Goal: Information Seeking & Learning: Learn about a topic

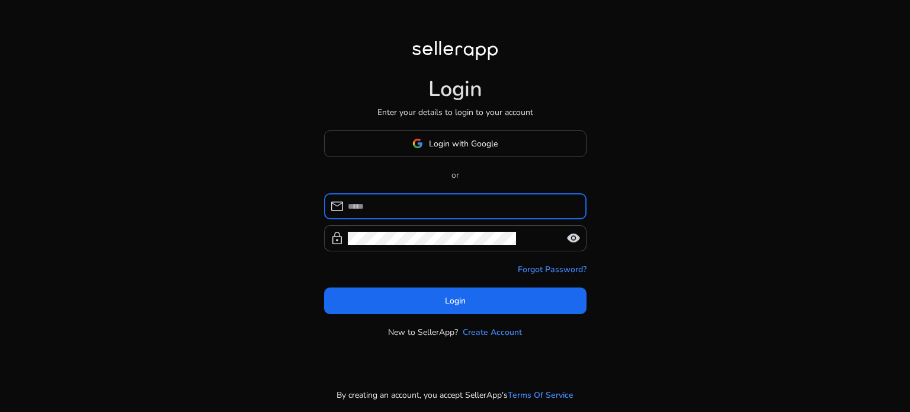
click at [389, 204] on input at bounding box center [462, 206] width 229 height 13
type input "**********"
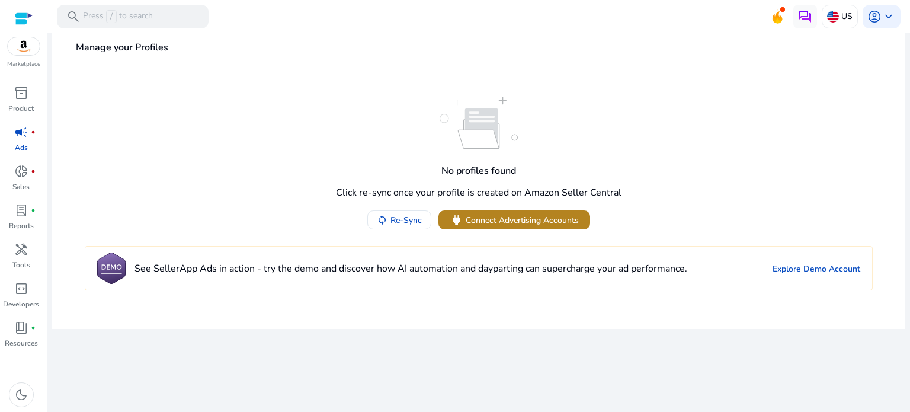
click at [492, 219] on span "Connect Advertising Accounts" at bounding box center [522, 220] width 113 height 12
click at [813, 265] on link "Explore Demo Account" at bounding box center [817, 269] width 88 height 12
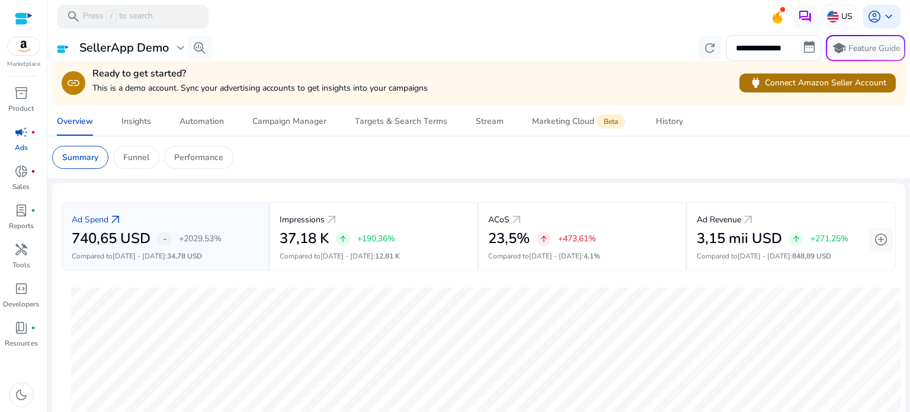
click at [797, 85] on span "power Connect Amazon Seller Account" at bounding box center [818, 83] width 138 height 14
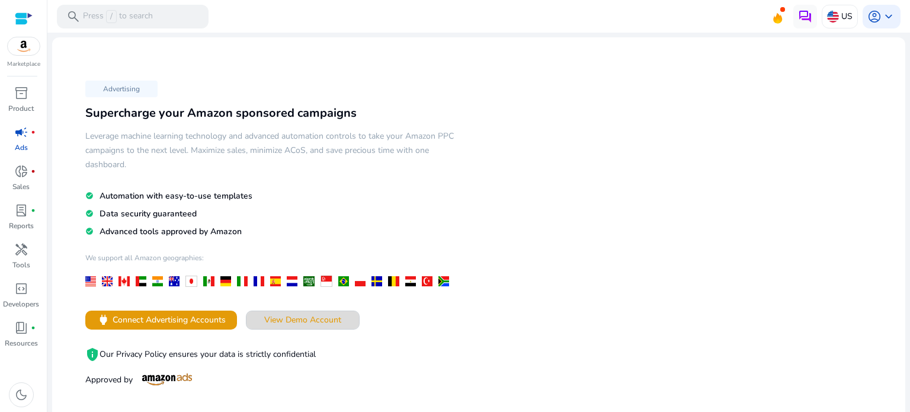
click at [318, 318] on span "View Demo Account" at bounding box center [302, 320] width 77 height 12
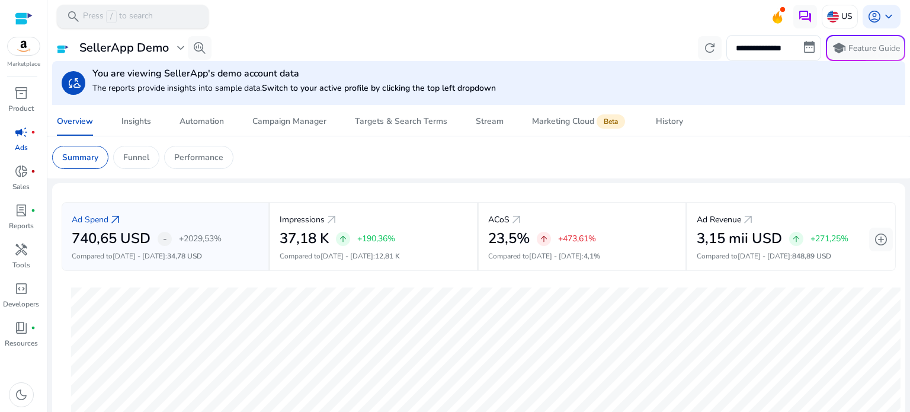
click at [161, 15] on div "search Press / to search" at bounding box center [133, 17] width 152 height 24
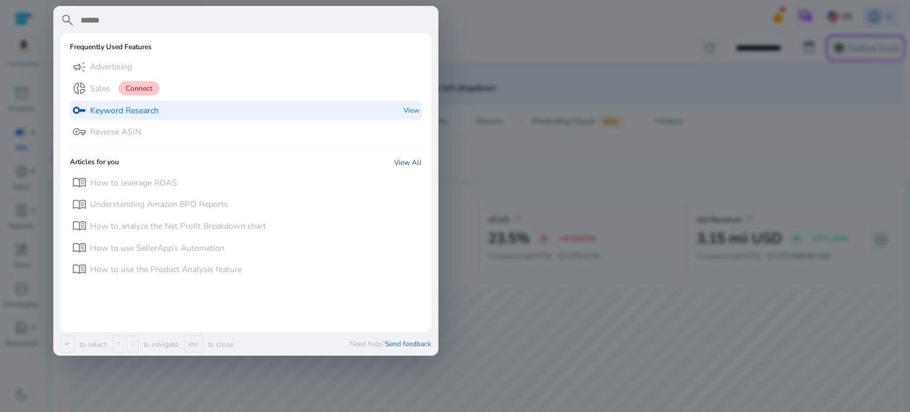
click at [111, 111] on p "Keyword Research" at bounding box center [124, 111] width 69 height 12
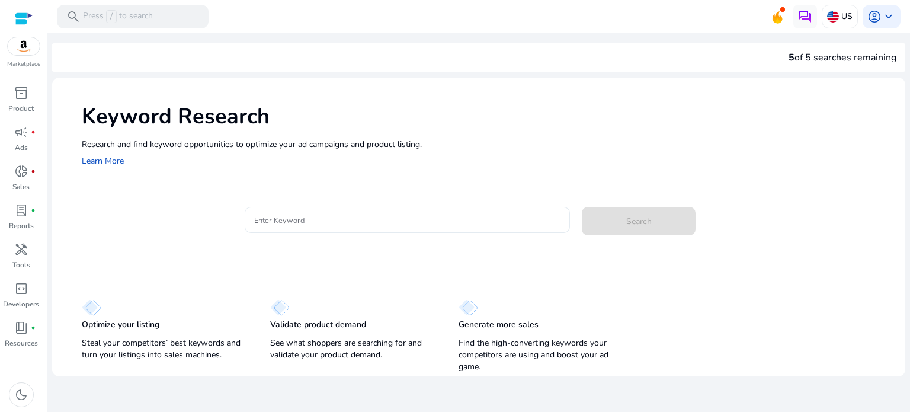
click at [283, 218] on input "Enter Keyword" at bounding box center [407, 219] width 307 height 13
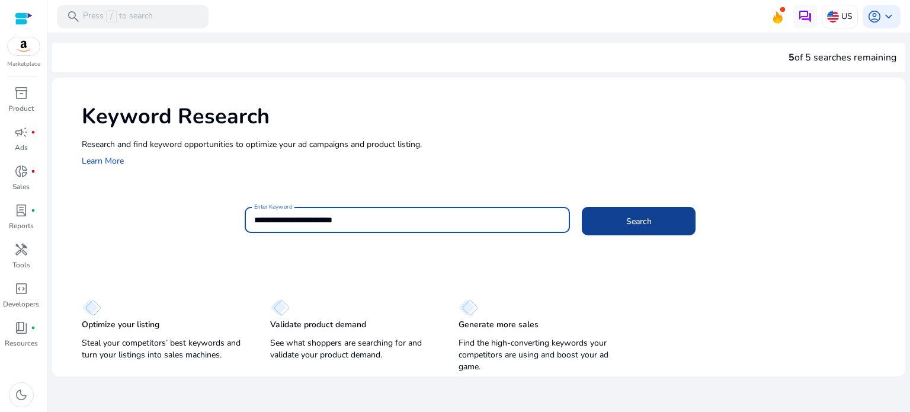
click at [597, 225] on span at bounding box center [639, 221] width 114 height 28
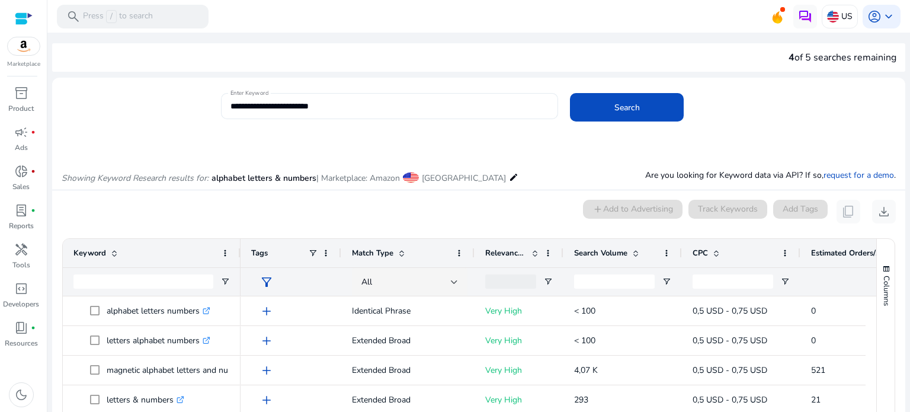
click at [407, 102] on input "**********" at bounding box center [390, 106] width 319 height 13
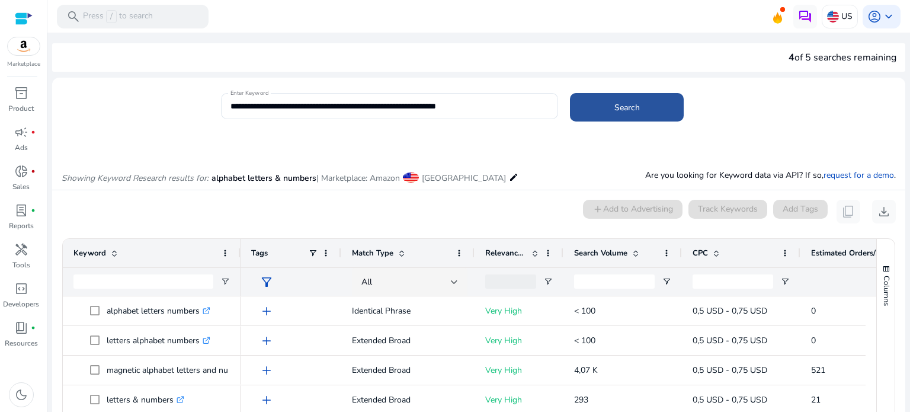
click at [590, 107] on span at bounding box center [627, 107] width 114 height 28
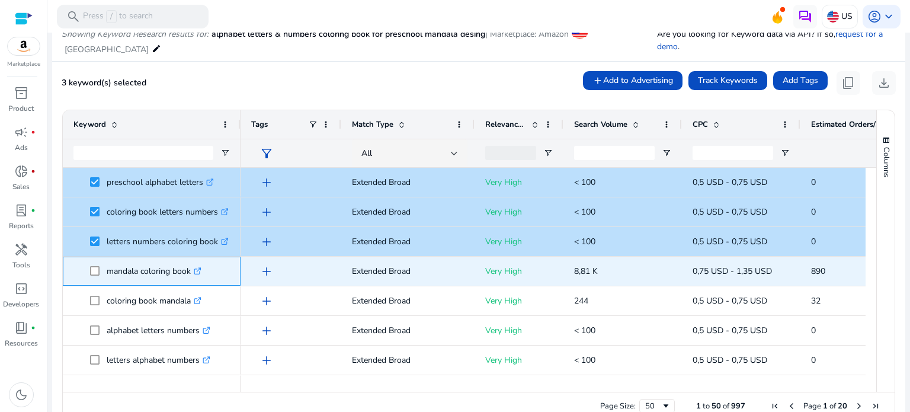
click at [100, 271] on span at bounding box center [98, 271] width 17 height 24
click at [95, 276] on span at bounding box center [98, 271] width 17 height 24
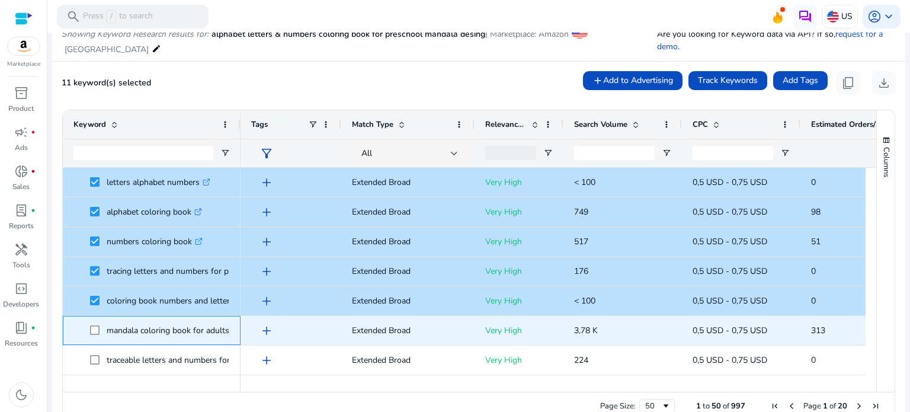
click at [97, 334] on span at bounding box center [98, 330] width 17 height 24
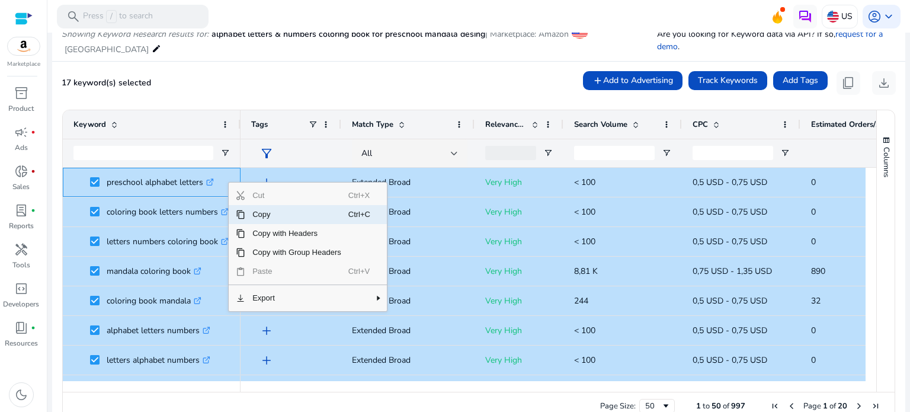
click at [258, 218] on span "Copy" at bounding box center [296, 214] width 103 height 19
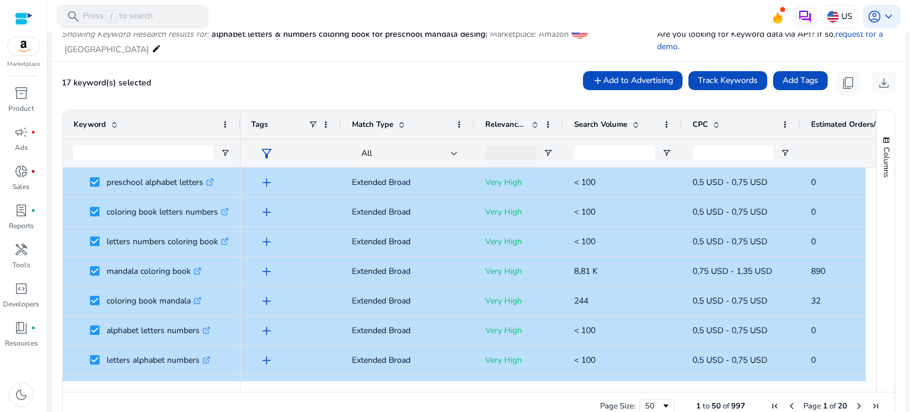
click at [415, 78] on div "17 keyword(s) selected add Add to Advertising Track Keywords Add Tags content_c…" at bounding box center [479, 83] width 835 height 24
click at [418, 82] on div "17 keyword(s) selected add Add to Advertising Track Keywords Add Tags content_c…" at bounding box center [479, 83] width 835 height 24
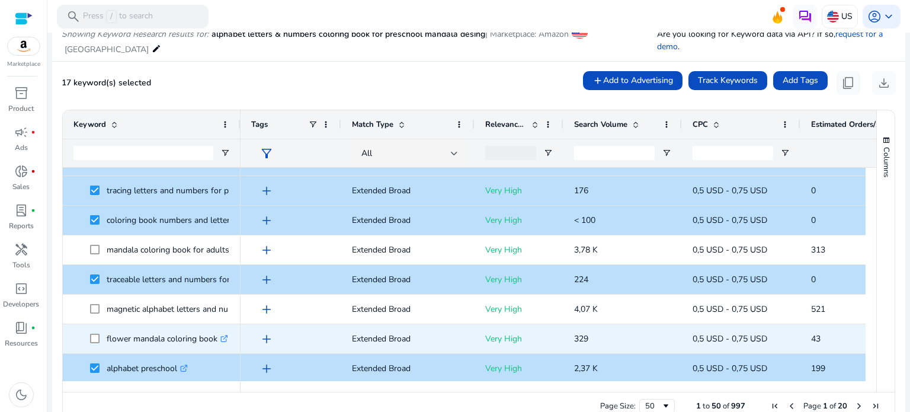
scroll to position [353, 0]
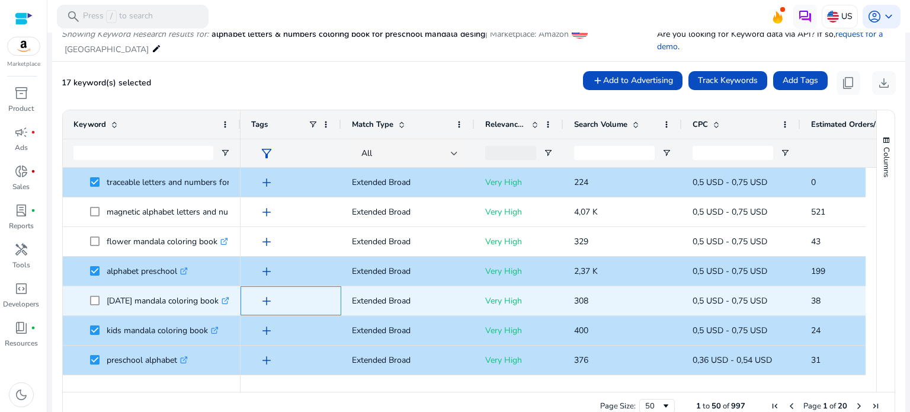
click at [298, 301] on div "add" at bounding box center [294, 301] width 74 height 22
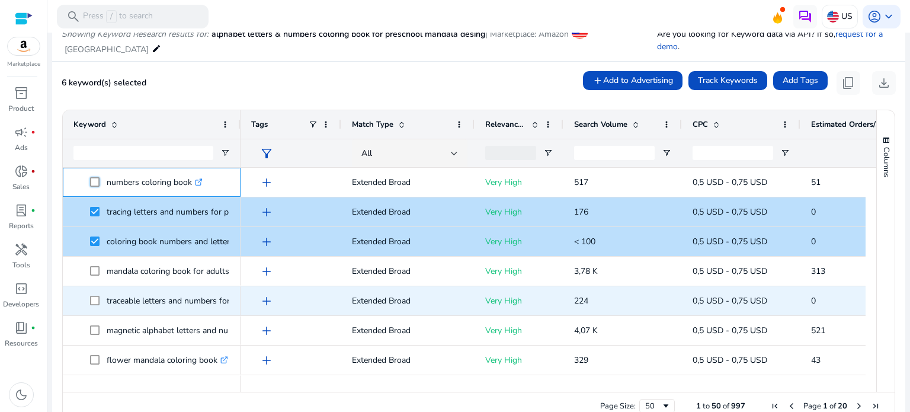
scroll to position [237, 0]
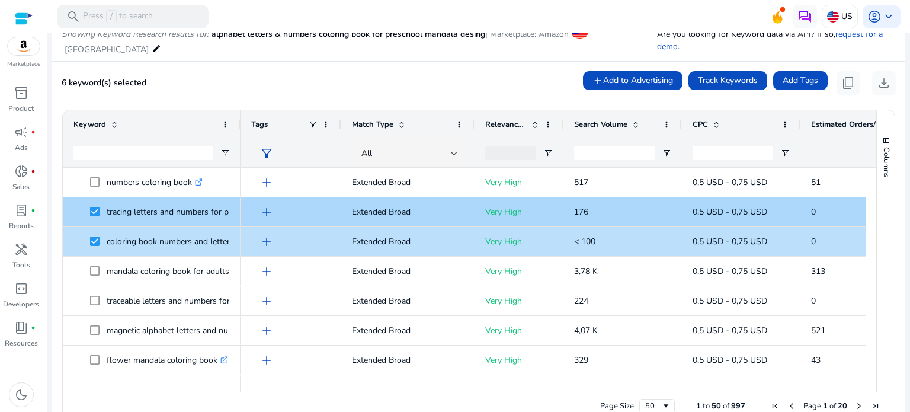
click at [98, 205] on span at bounding box center [98, 212] width 17 height 24
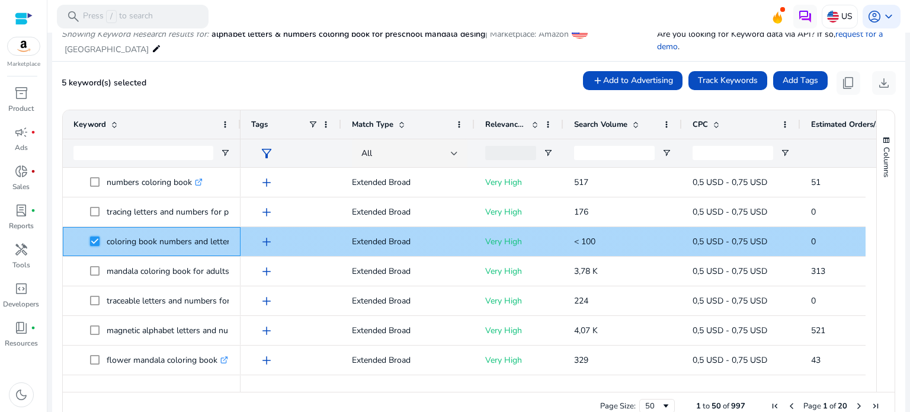
click at [93, 246] on span at bounding box center [98, 241] width 17 height 24
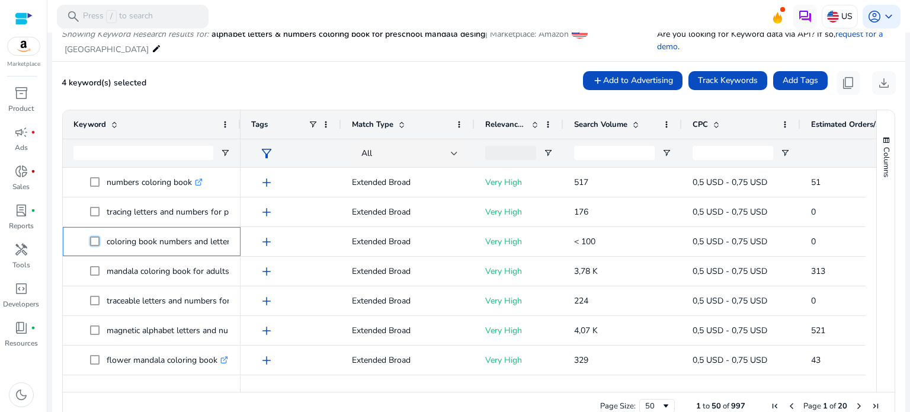
scroll to position [71, 0]
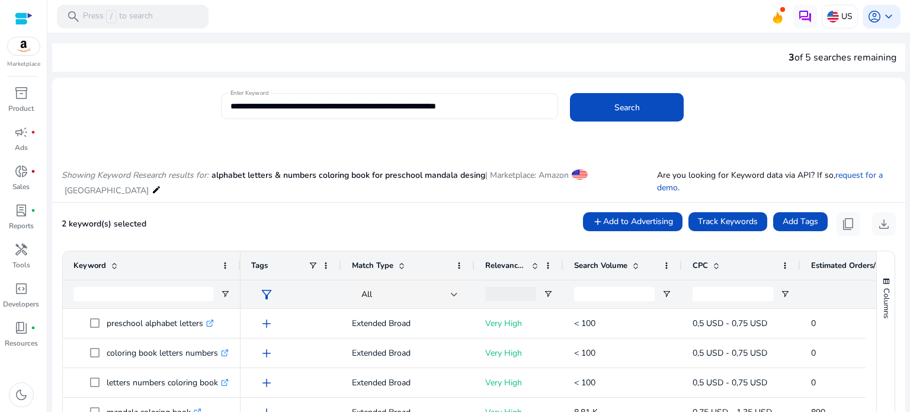
click at [434, 104] on input "**********" at bounding box center [390, 106] width 319 height 13
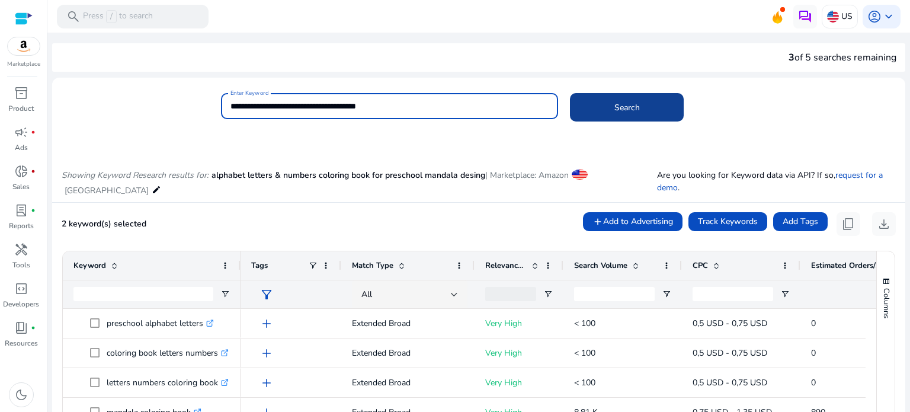
type input "**********"
click at [628, 104] on span "Search" at bounding box center [627, 107] width 25 height 12
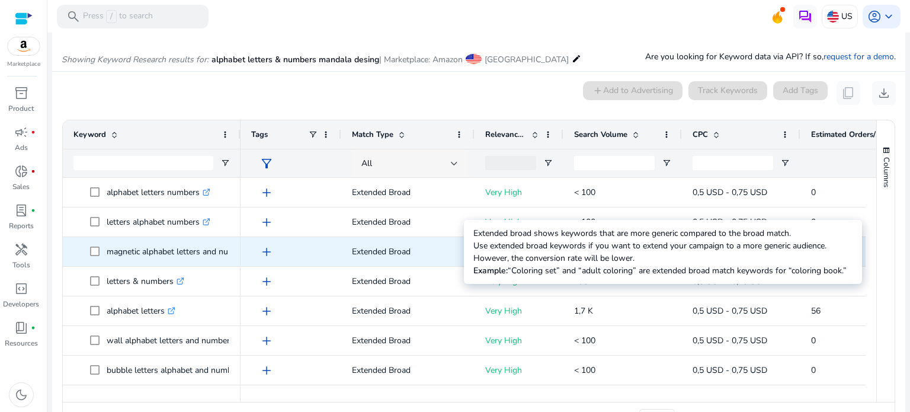
scroll to position [109, 0]
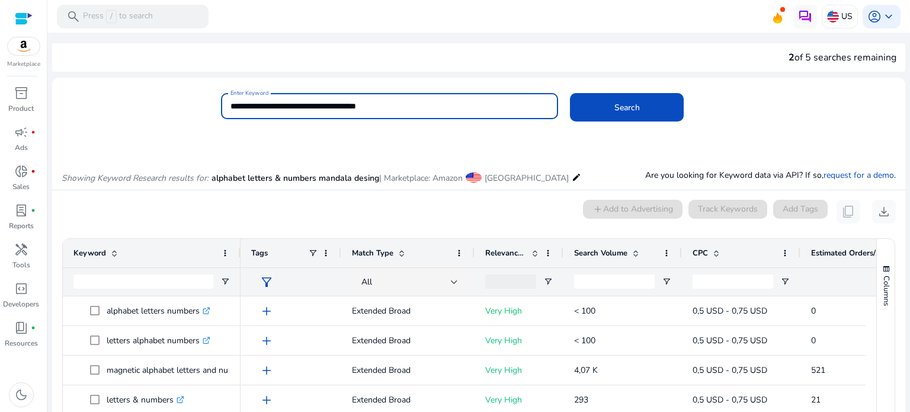
click at [411, 108] on input "**********" at bounding box center [390, 106] width 319 height 13
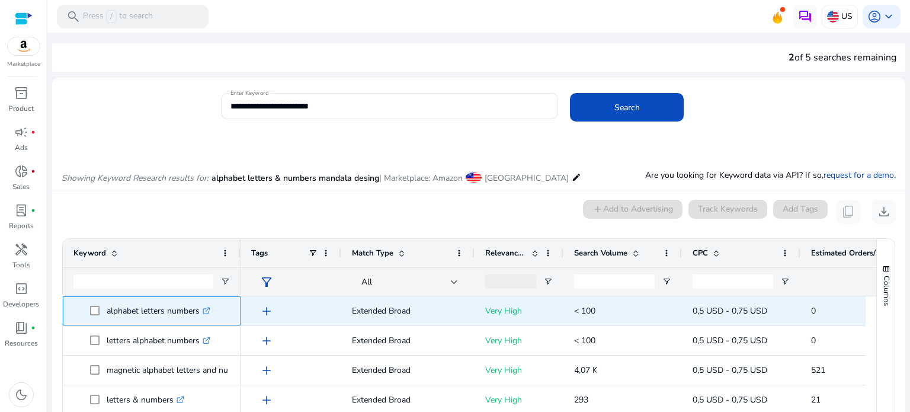
click at [135, 310] on p "alphabet letters numbers .st0{fill:#2c8af8}" at bounding box center [159, 311] width 104 height 24
click at [209, 311] on icon ".st0{fill:#2c8af8}" at bounding box center [207, 311] width 8 height 8
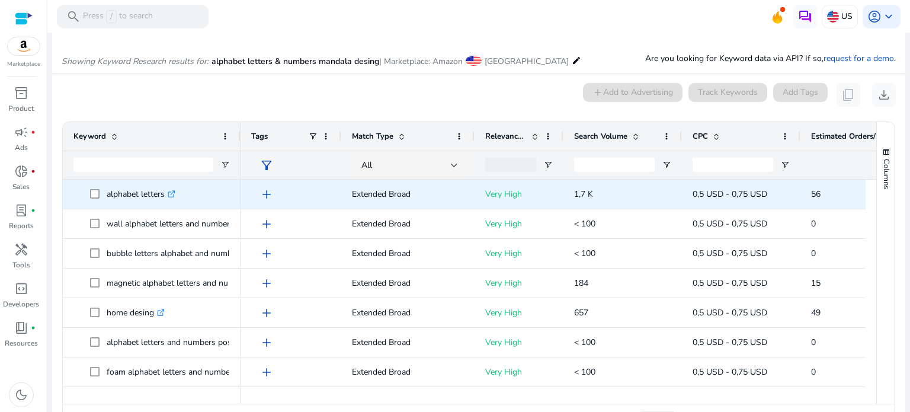
scroll to position [119, 0]
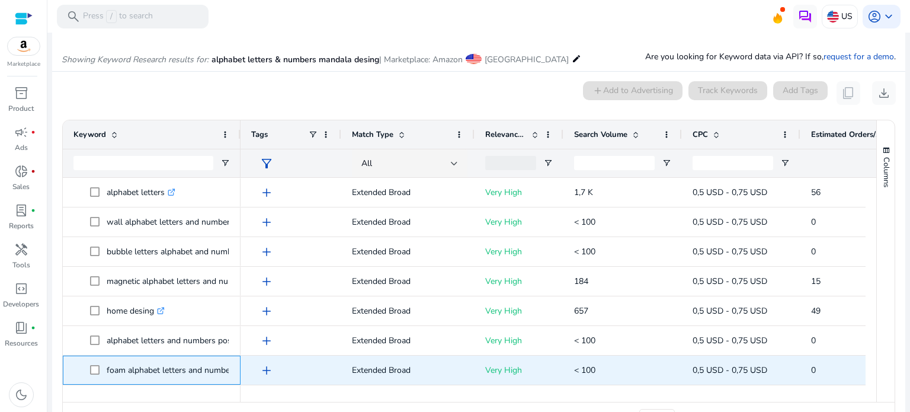
click at [215, 372] on p "foam alphabet letters and numbers .st0{fill:#2c8af8}" at bounding box center [177, 370] width 141 height 24
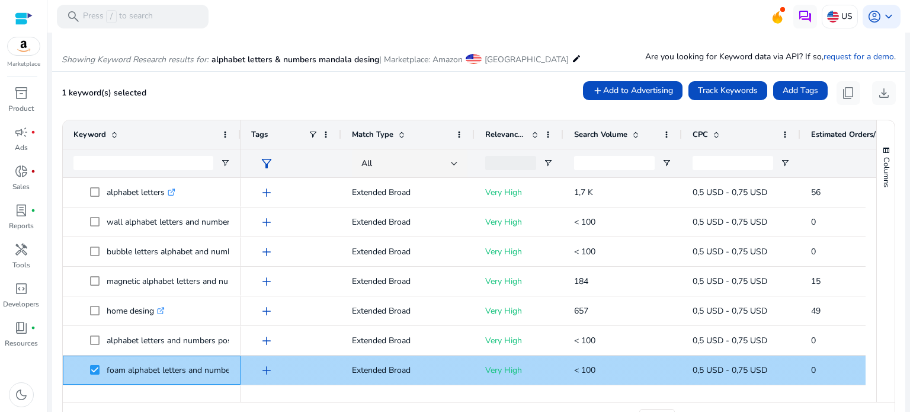
click at [154, 375] on p "foam alphabet letters and numbers .st0{fill:#2c8af8}" at bounding box center [177, 370] width 141 height 24
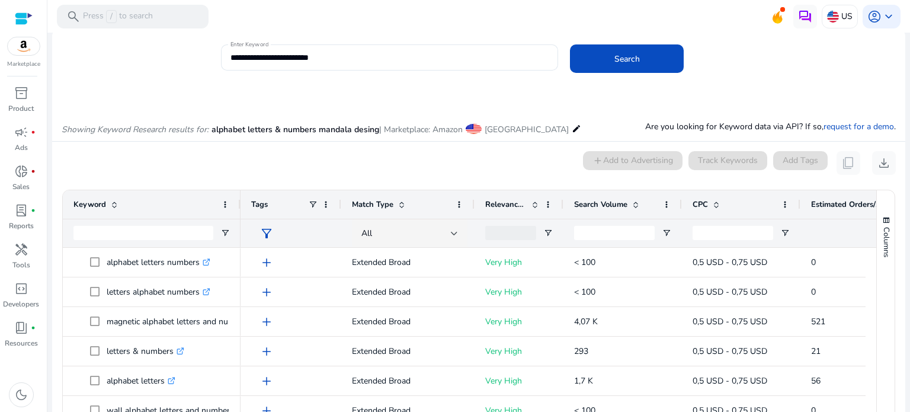
scroll to position [0, 0]
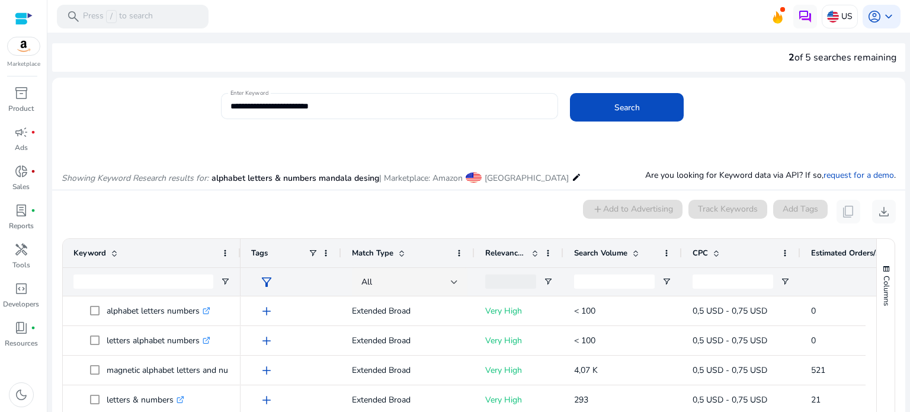
click at [341, 98] on div "**********" at bounding box center [390, 106] width 319 height 26
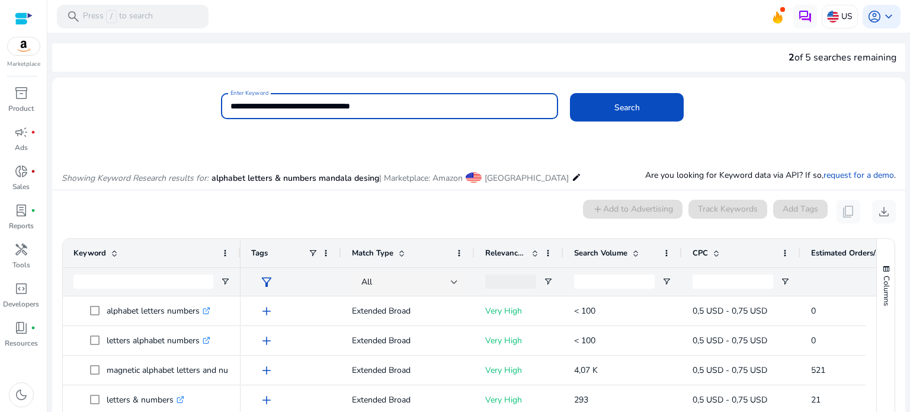
type input "**********"
click at [570, 93] on button "Search" at bounding box center [627, 107] width 114 height 28
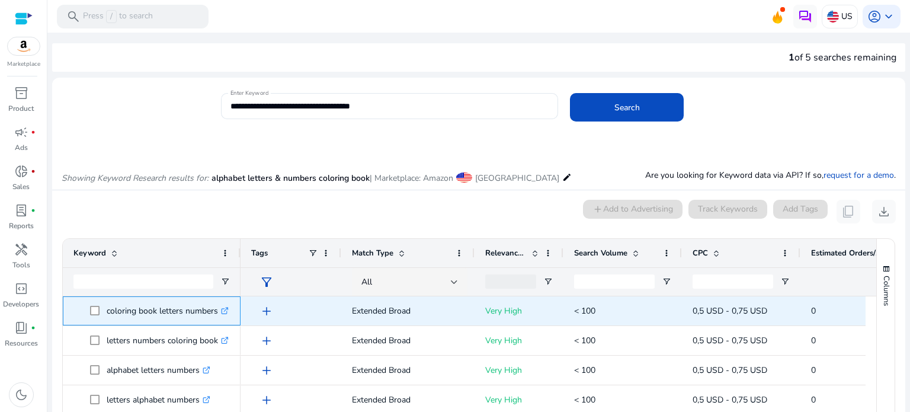
click at [225, 312] on icon ".st0{fill:#2c8af8}" at bounding box center [225, 311] width 8 height 8
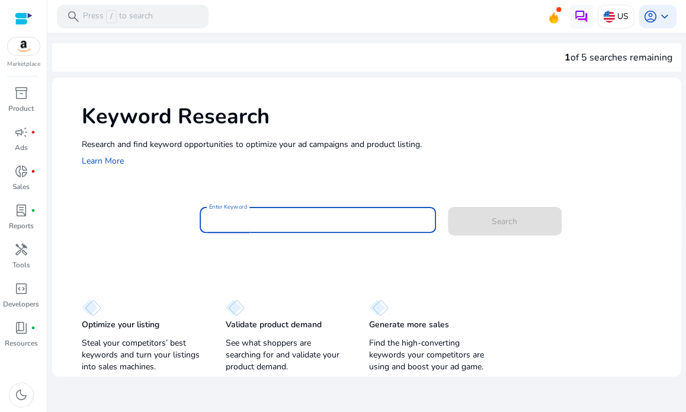
click at [326, 220] on input "Enter Keyword" at bounding box center [317, 219] width 217 height 13
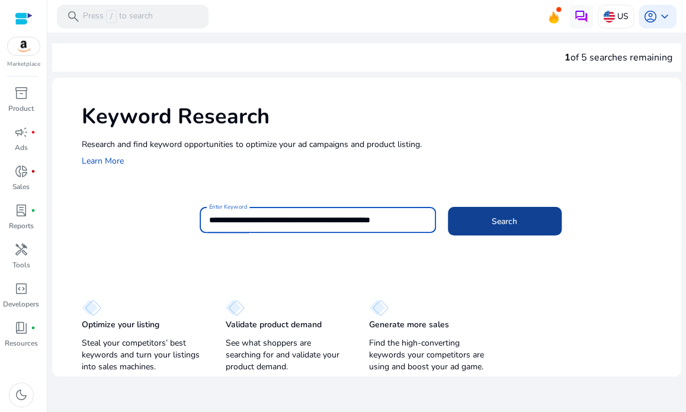
type input "**********"
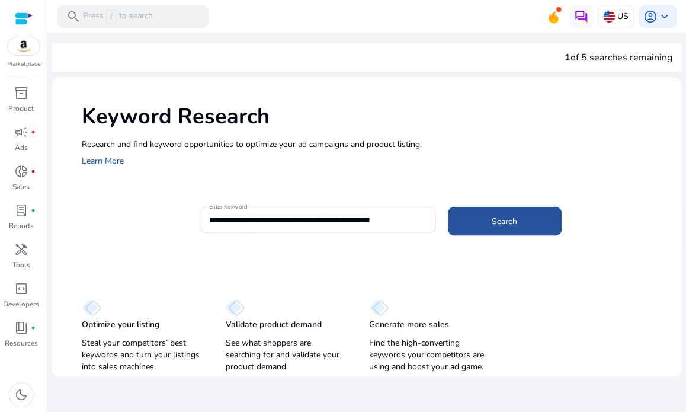
drag, startPoint x: 503, startPoint y: 222, endPoint x: 512, endPoint y: 222, distance: 8.9
click at [512, 222] on span "Search" at bounding box center [504, 221] width 25 height 12
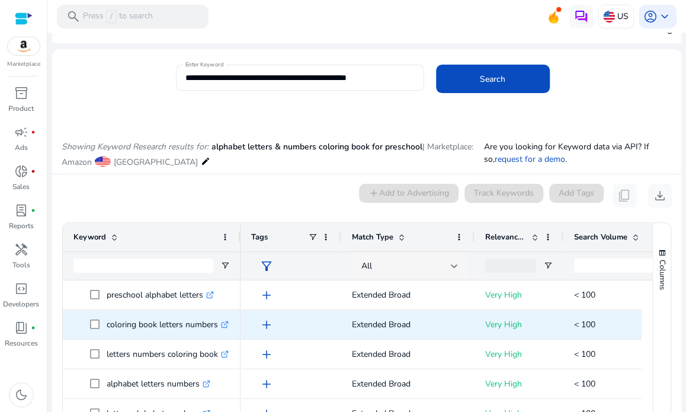
scroll to position [141, 0]
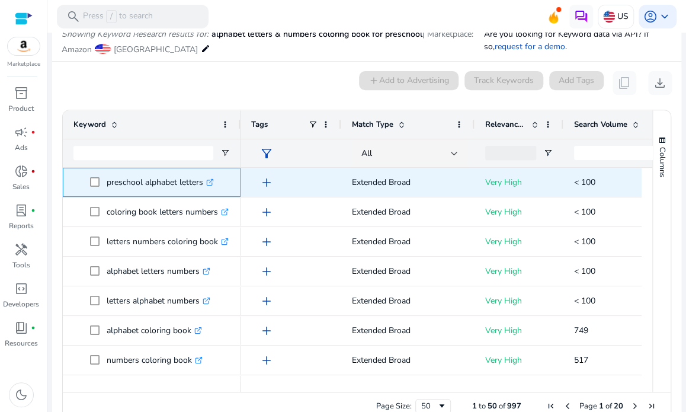
click at [214, 184] on icon ".st0{fill:#2c8af8}" at bounding box center [210, 182] width 8 height 8
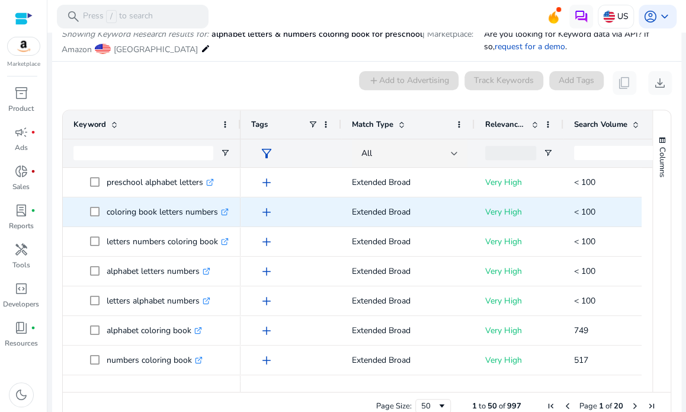
click at [228, 210] on icon ".st0{fill:#2c8af8}" at bounding box center [225, 212] width 8 height 8
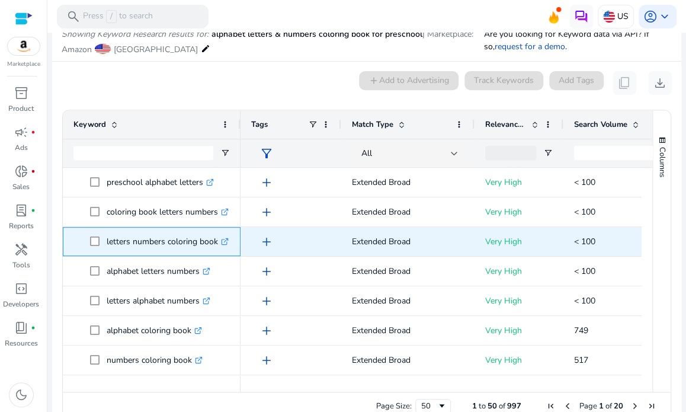
click at [225, 242] on icon ".st0{fill:#2c8af8}" at bounding box center [225, 242] width 8 height 8
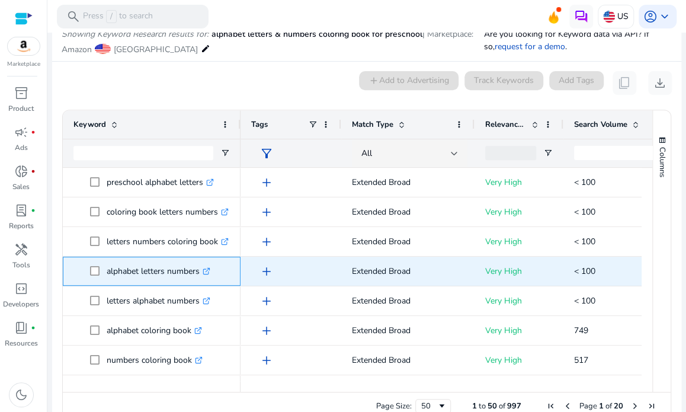
click at [209, 270] on icon at bounding box center [208, 269] width 4 height 4
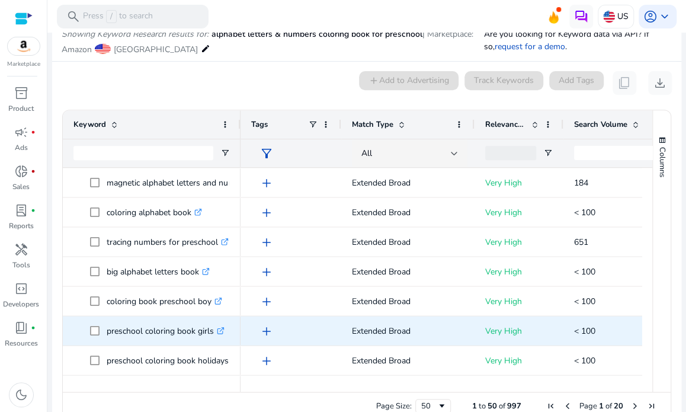
scroll to position [0, 0]
click at [220, 327] on icon at bounding box center [219, 328] width 3 height 3
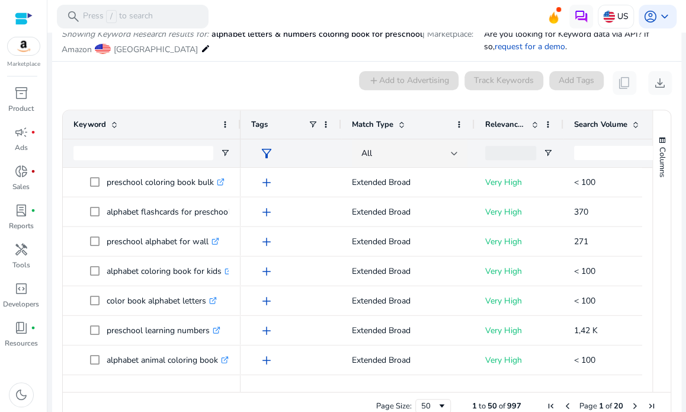
click at [297, 84] on div "0 keyword(s) selected add Add to Advertising Track Keywords Add Tags content_co…" at bounding box center [367, 83] width 611 height 24
